Goal: Task Accomplishment & Management: Complete application form

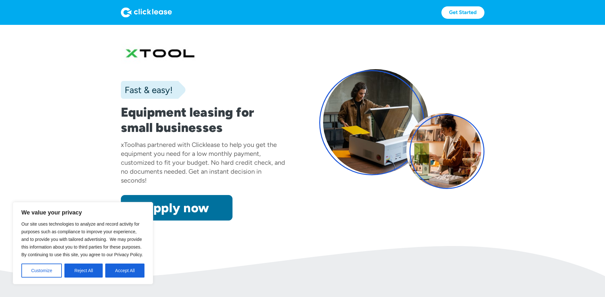
drag, startPoint x: 189, startPoint y: 222, endPoint x: 191, endPoint y: 219, distance: 3.5
click at [189, 221] on section "Fast & easy! Equipment leasing for small businesses xTool has partnered with Cl…" at bounding box center [302, 135] width 605 height 221
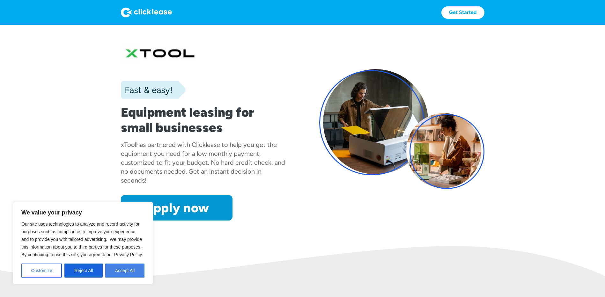
click at [119, 273] on button "Accept All" at bounding box center [124, 271] width 39 height 14
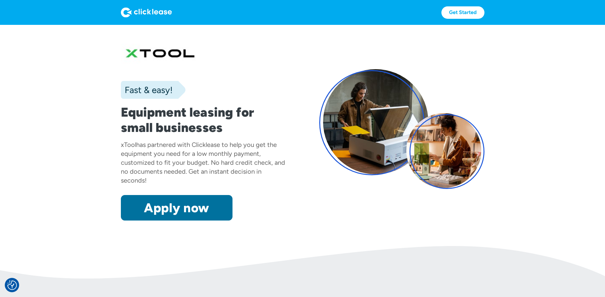
click at [172, 212] on link "Apply now" at bounding box center [177, 208] width 112 height 26
